Goal: Book appointment/travel/reservation

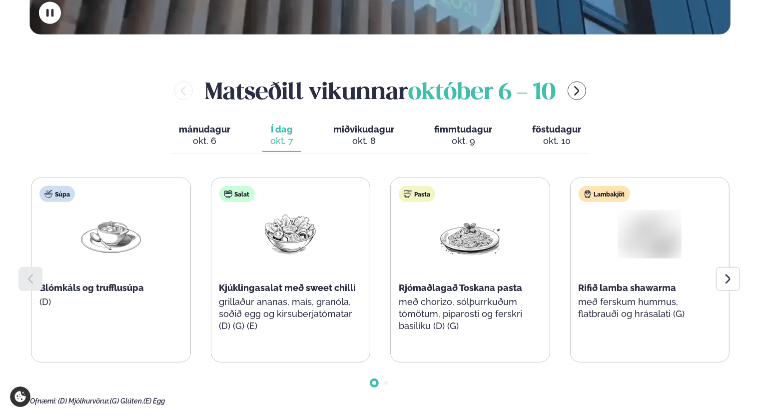
scroll to position [400, 0]
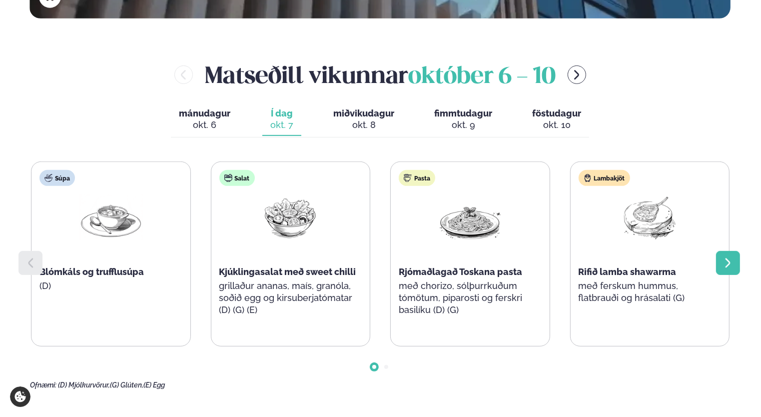
click at [724, 259] on icon at bounding box center [728, 263] width 12 height 12
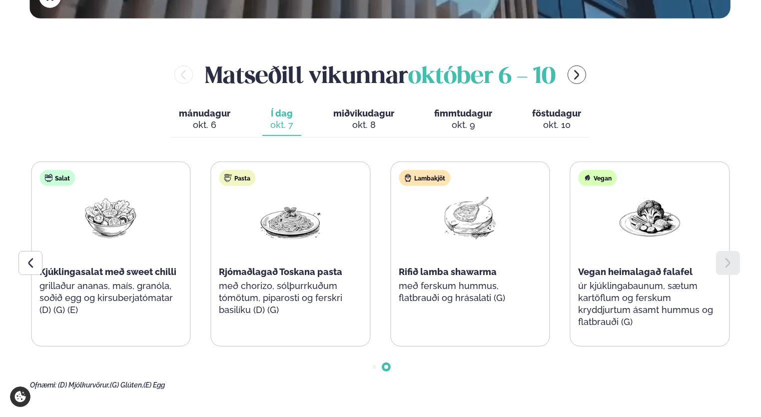
click at [724, 259] on icon at bounding box center [728, 263] width 12 height 12
click at [357, 121] on div "okt. 8" at bounding box center [363, 125] width 61 height 12
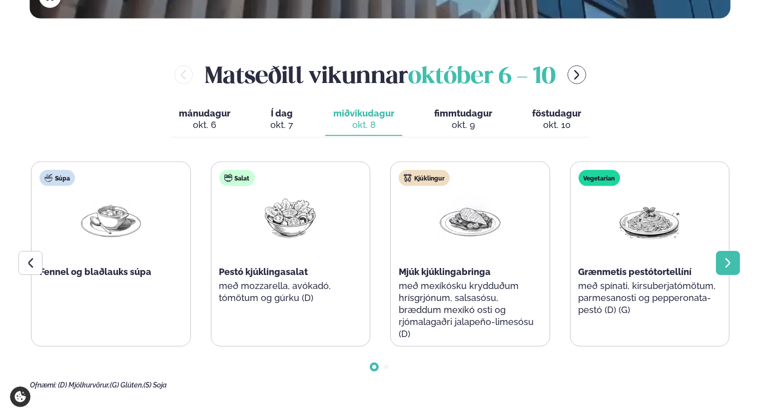
click at [723, 260] on icon at bounding box center [728, 263] width 12 height 12
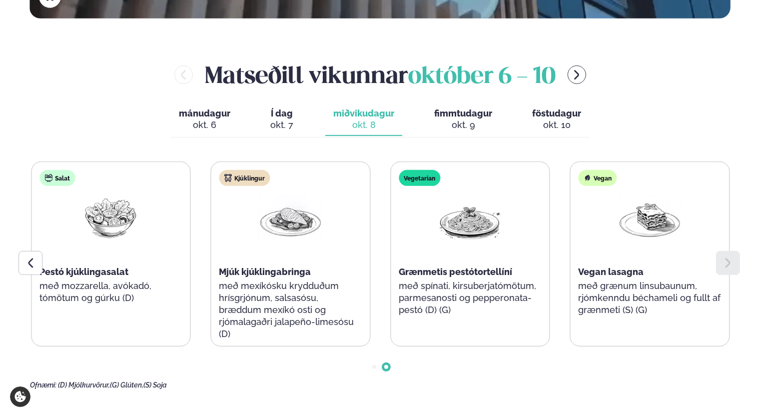
click at [726, 263] on icon at bounding box center [728, 263] width 12 height 12
click at [461, 116] on span "fimmtudagur" at bounding box center [463, 113] width 58 height 10
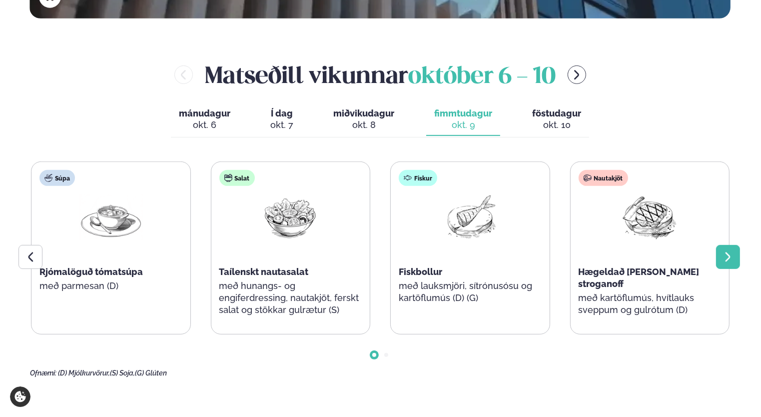
click at [725, 263] on div at bounding box center [728, 257] width 24 height 24
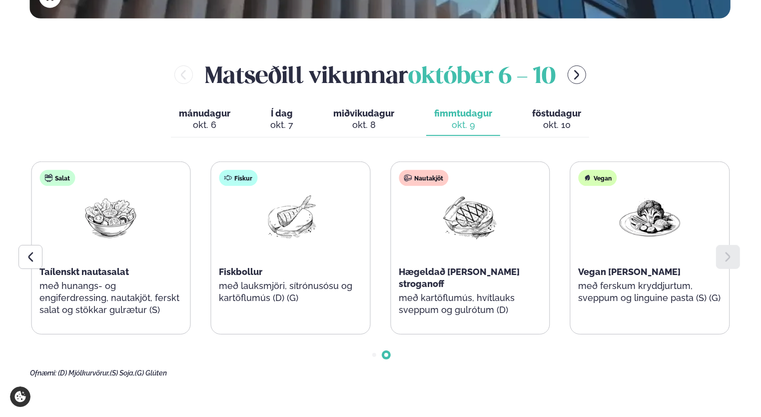
click at [725, 263] on div at bounding box center [728, 257] width 24 height 24
click at [553, 121] on div "okt. 10" at bounding box center [556, 125] width 49 height 12
